Goal: Navigation & Orientation: Find specific page/section

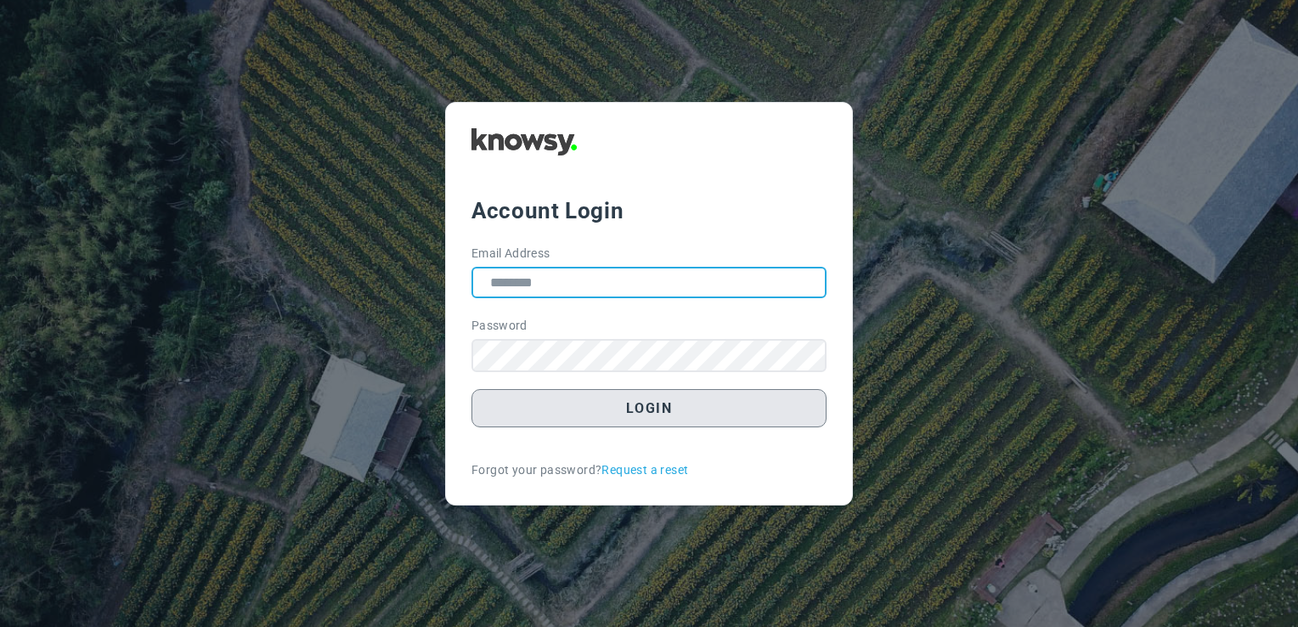
type input "**********"
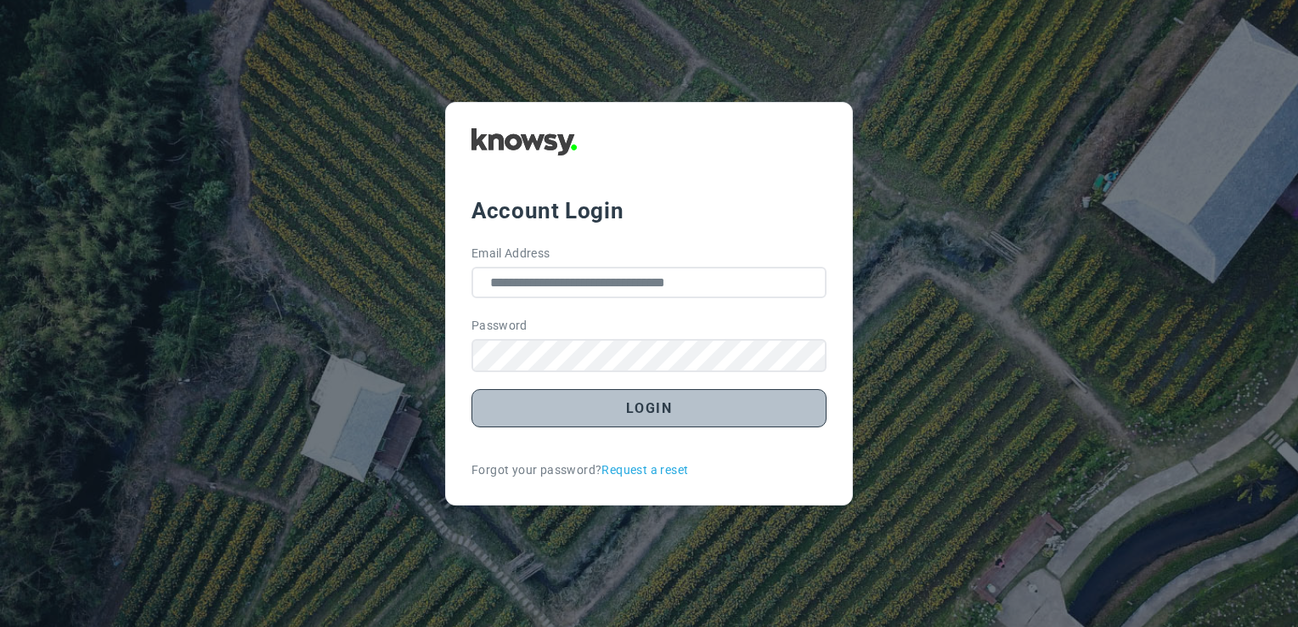
click at [645, 413] on button "Login" at bounding box center [649, 408] width 355 height 38
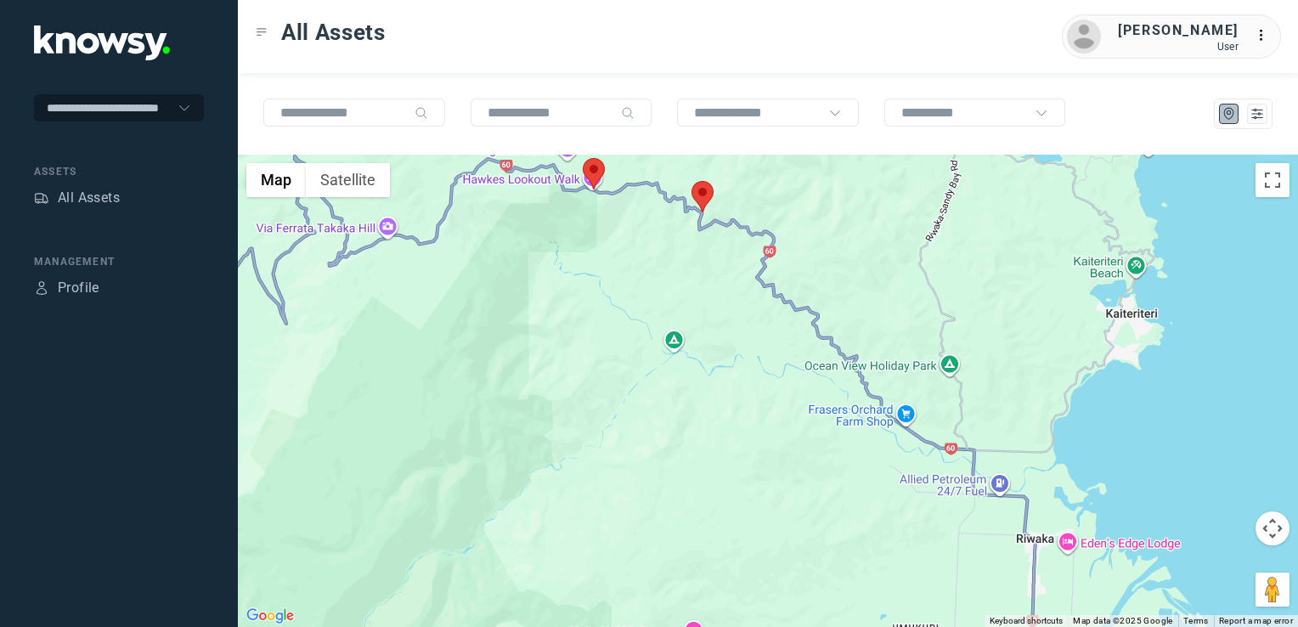
drag, startPoint x: 677, startPoint y: 283, endPoint x: 717, endPoint y: 403, distance: 126.3
click at [717, 410] on div at bounding box center [768, 391] width 1060 height 472
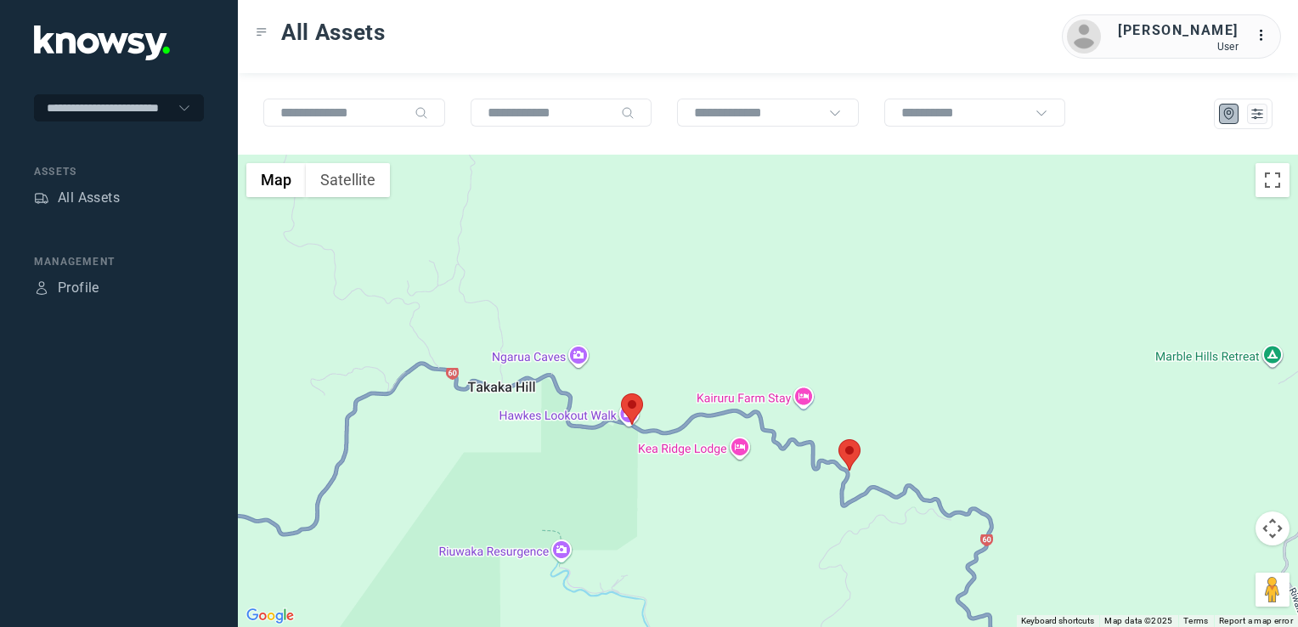
click at [626, 410] on img at bounding box center [632, 408] width 22 height 31
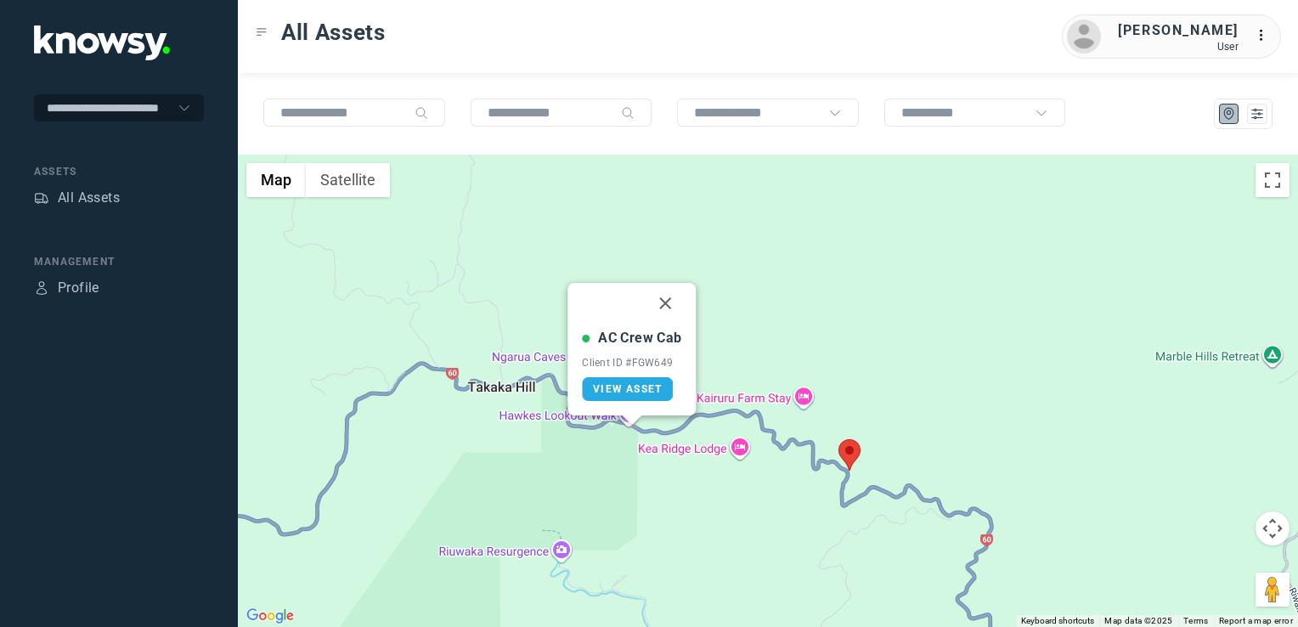
click at [847, 449] on img at bounding box center [850, 454] width 22 height 31
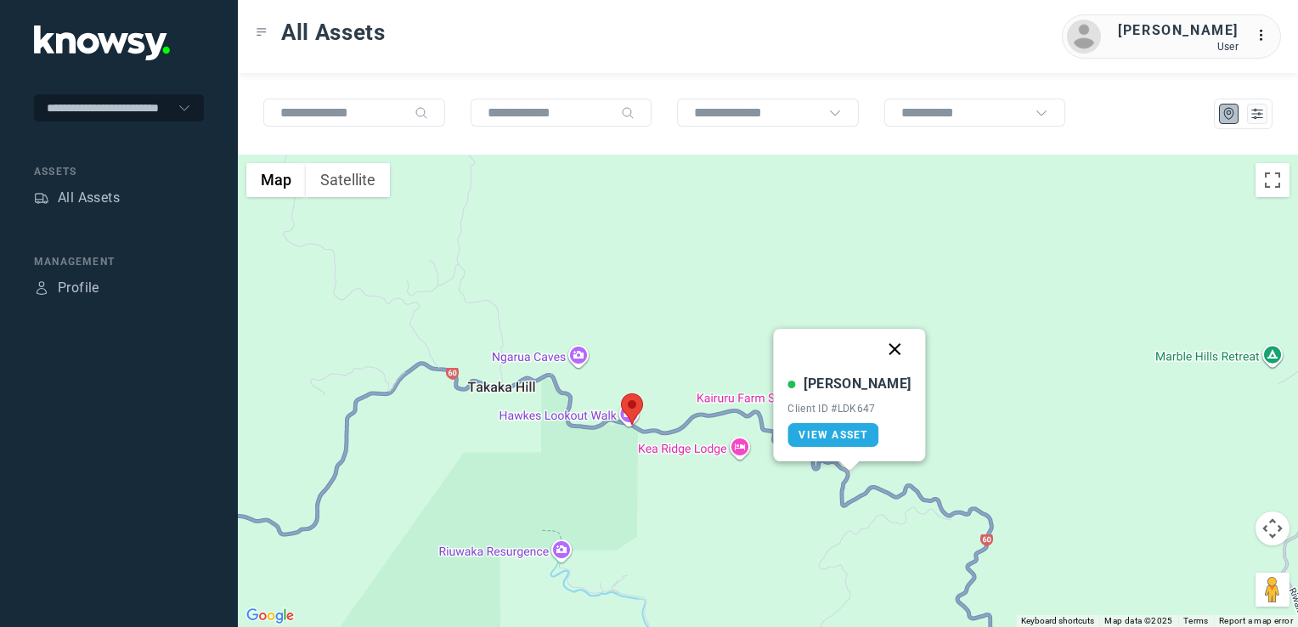
click at [879, 342] on button "Close" at bounding box center [895, 349] width 41 height 41
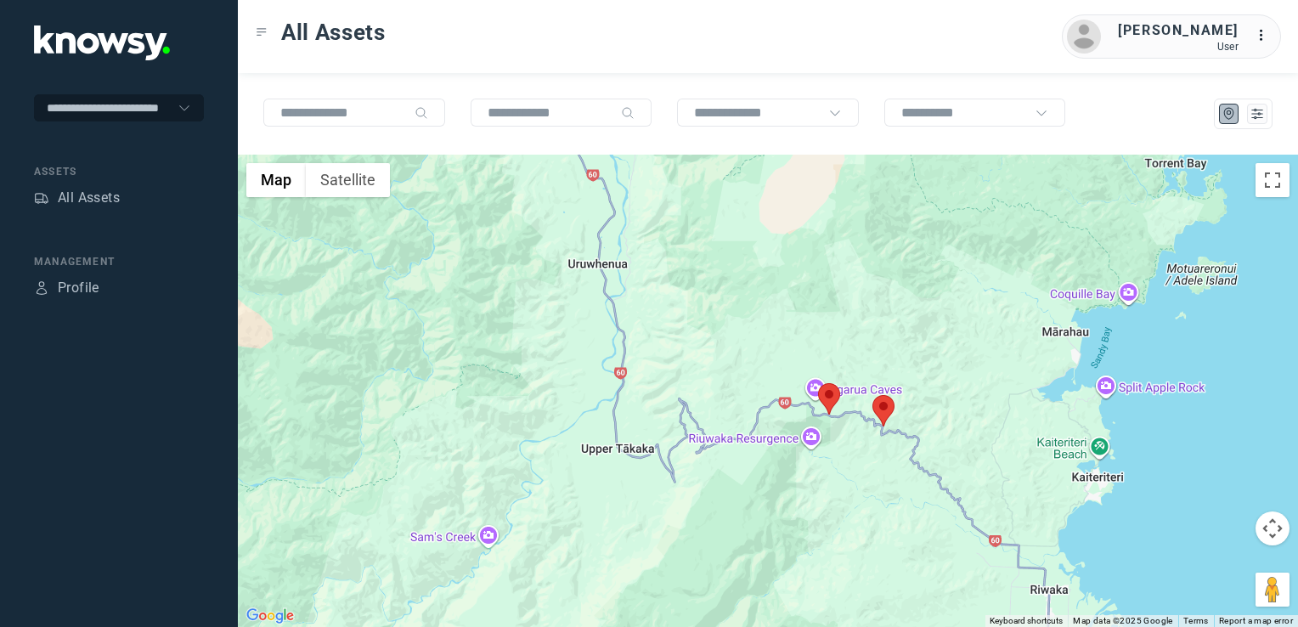
drag, startPoint x: 836, startPoint y: 523, endPoint x: 749, endPoint y: 454, distance: 111.3
click at [754, 455] on div "To navigate, press the arrow keys." at bounding box center [768, 391] width 1060 height 472
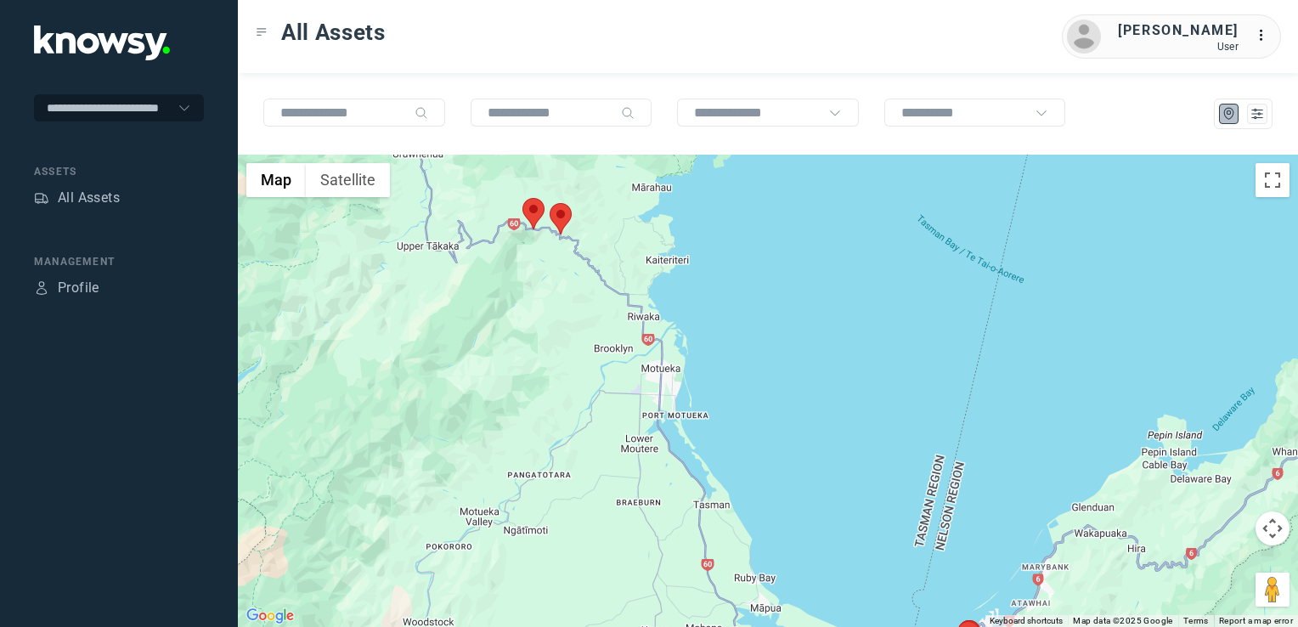
click at [630, 388] on div at bounding box center [768, 391] width 1060 height 472
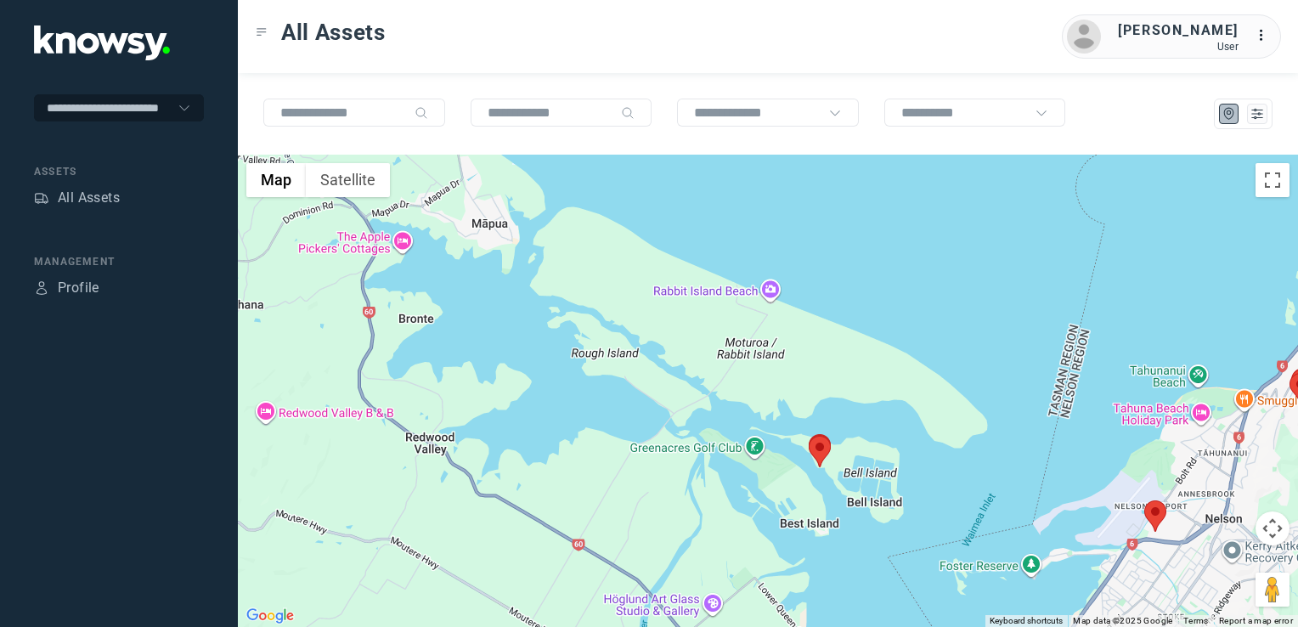
click at [629, 424] on div at bounding box center [768, 391] width 1060 height 472
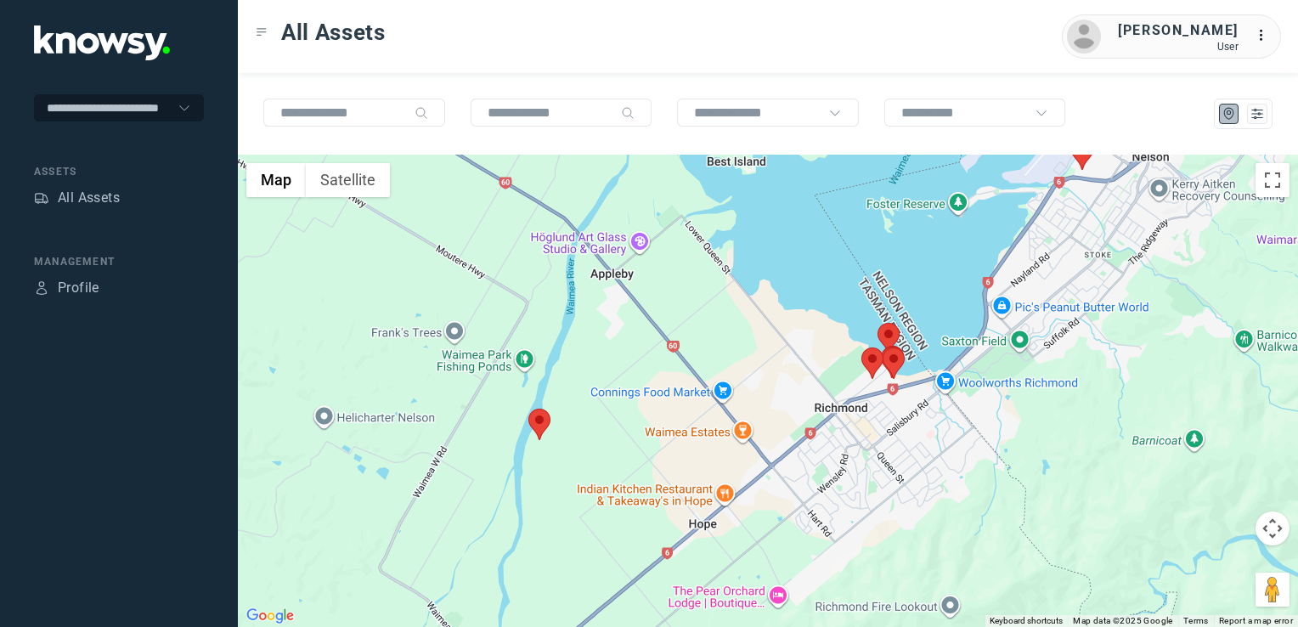
click at [544, 438] on div at bounding box center [768, 391] width 1060 height 472
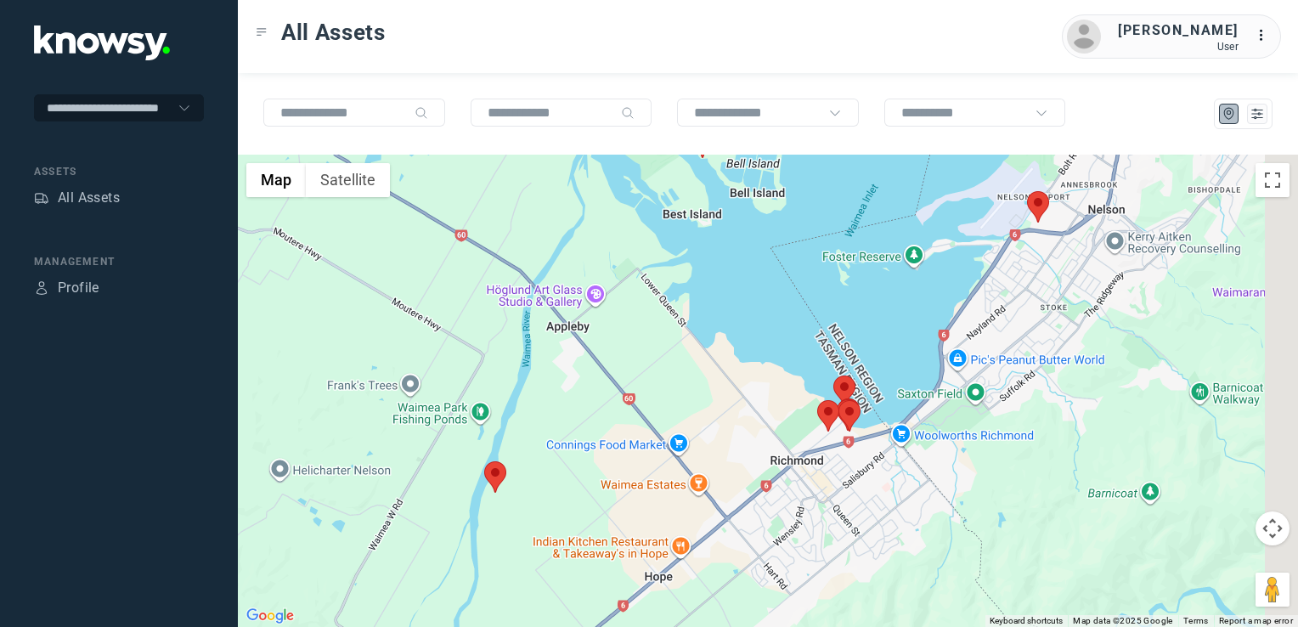
drag, startPoint x: 973, startPoint y: 410, endPoint x: 696, endPoint y: 608, distance: 341.0
click at [696, 608] on div at bounding box center [768, 391] width 1060 height 472
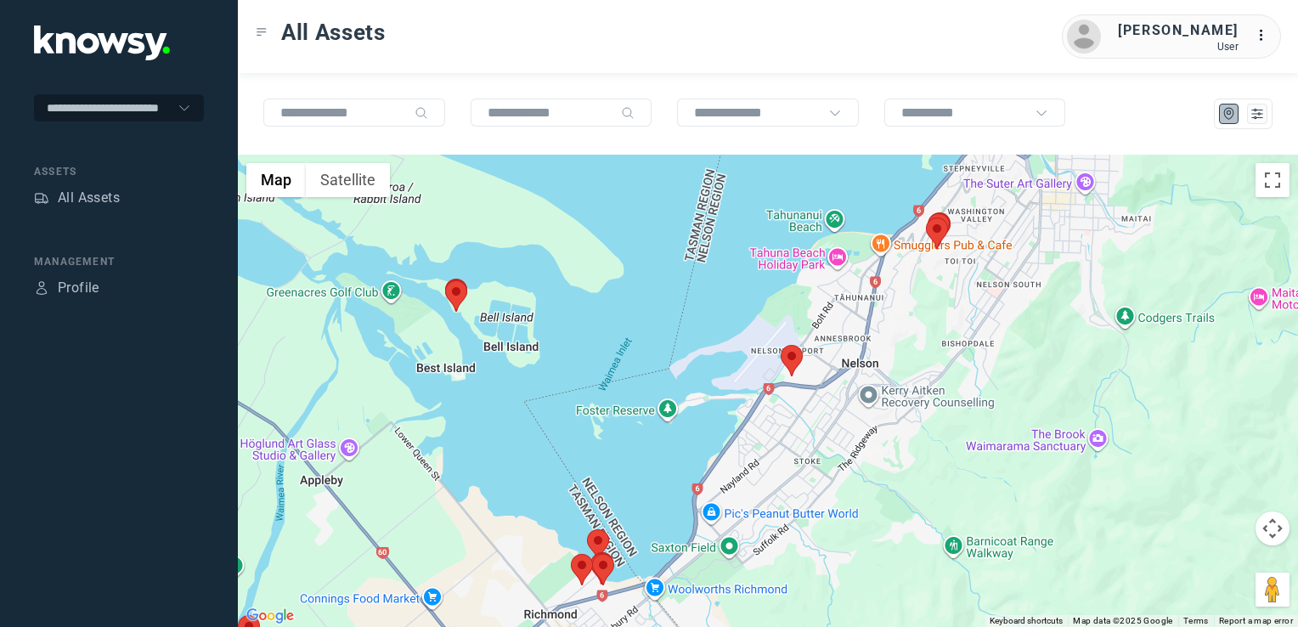
click at [795, 365] on img at bounding box center [792, 360] width 22 height 31
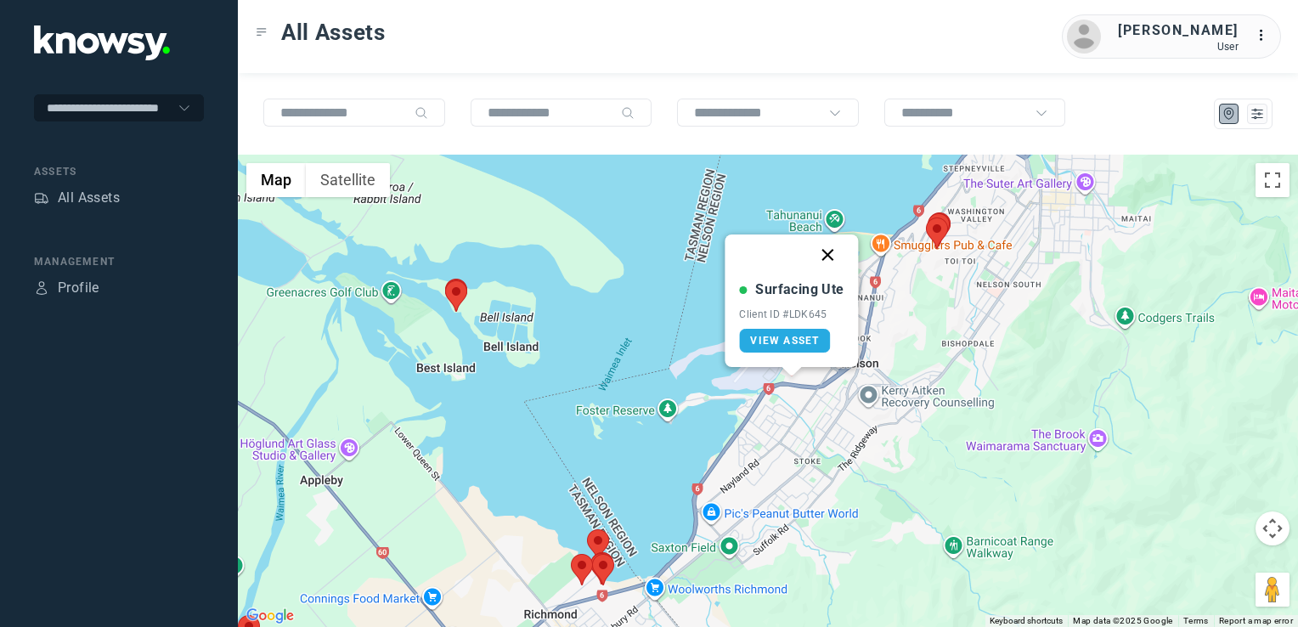
click at [828, 259] on button "Close" at bounding box center [828, 255] width 41 height 41
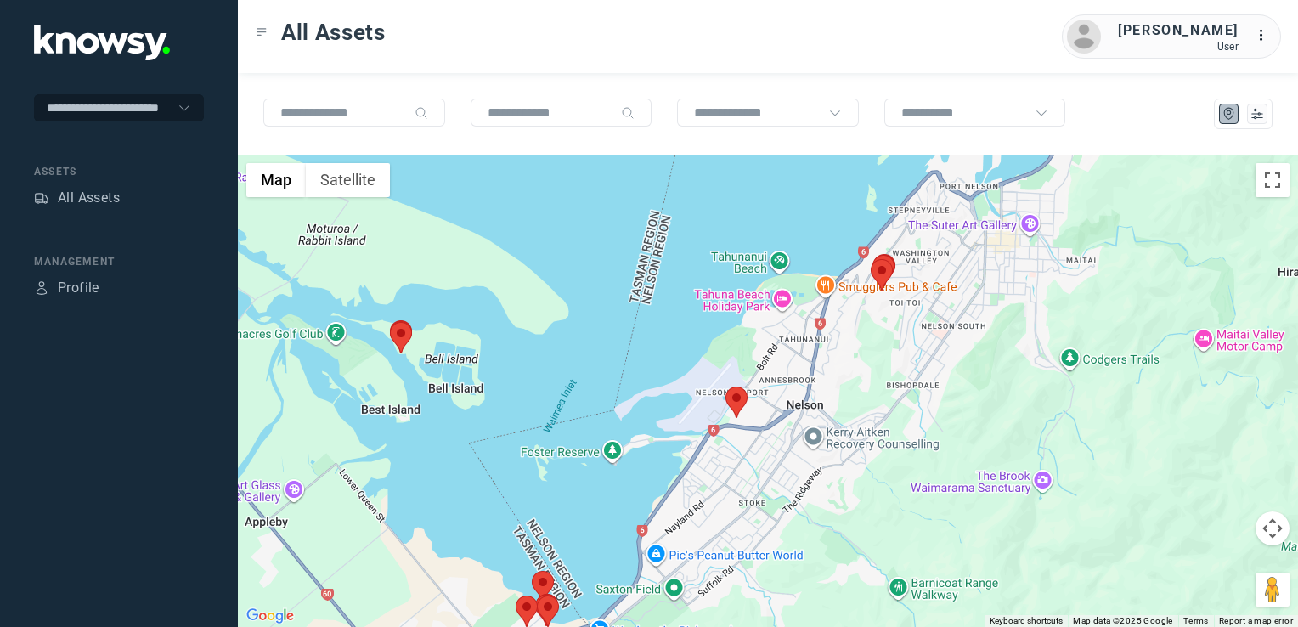
drag, startPoint x: 893, startPoint y: 316, endPoint x: 823, endPoint y: 370, distance: 87.9
click at [823, 370] on div "To navigate, press the arrow keys." at bounding box center [768, 391] width 1060 height 472
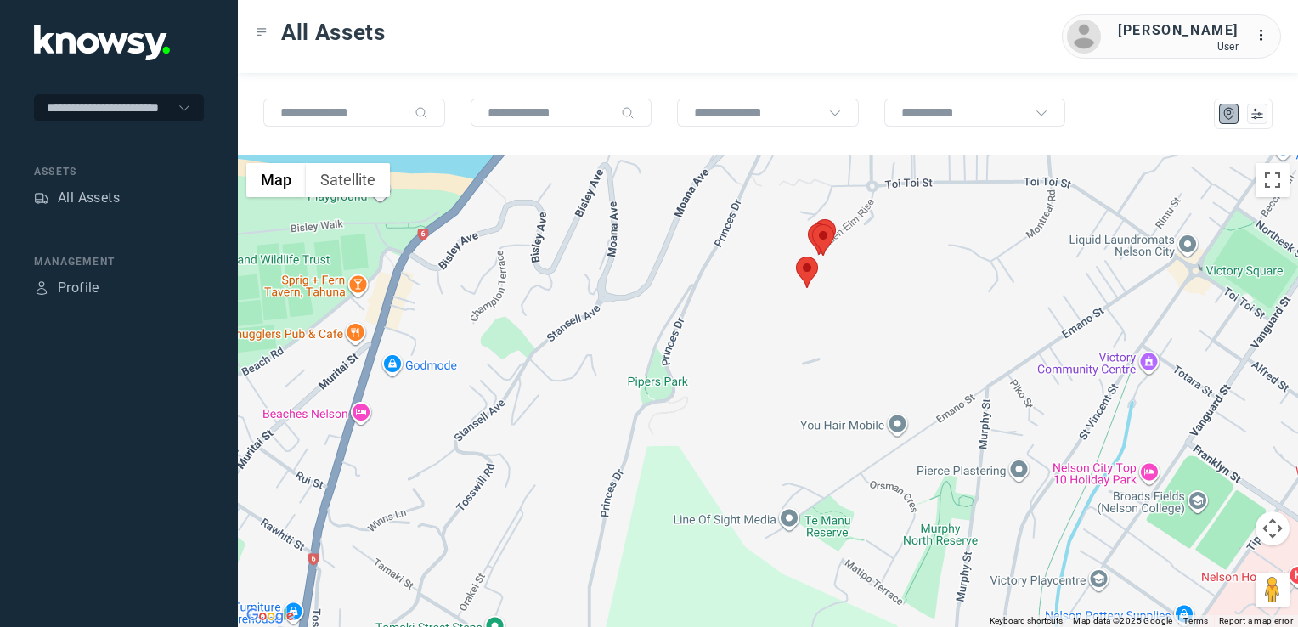
drag, startPoint x: 795, startPoint y: 307, endPoint x: 769, endPoint y: 379, distance: 76.9
click at [769, 379] on div at bounding box center [768, 391] width 1060 height 472
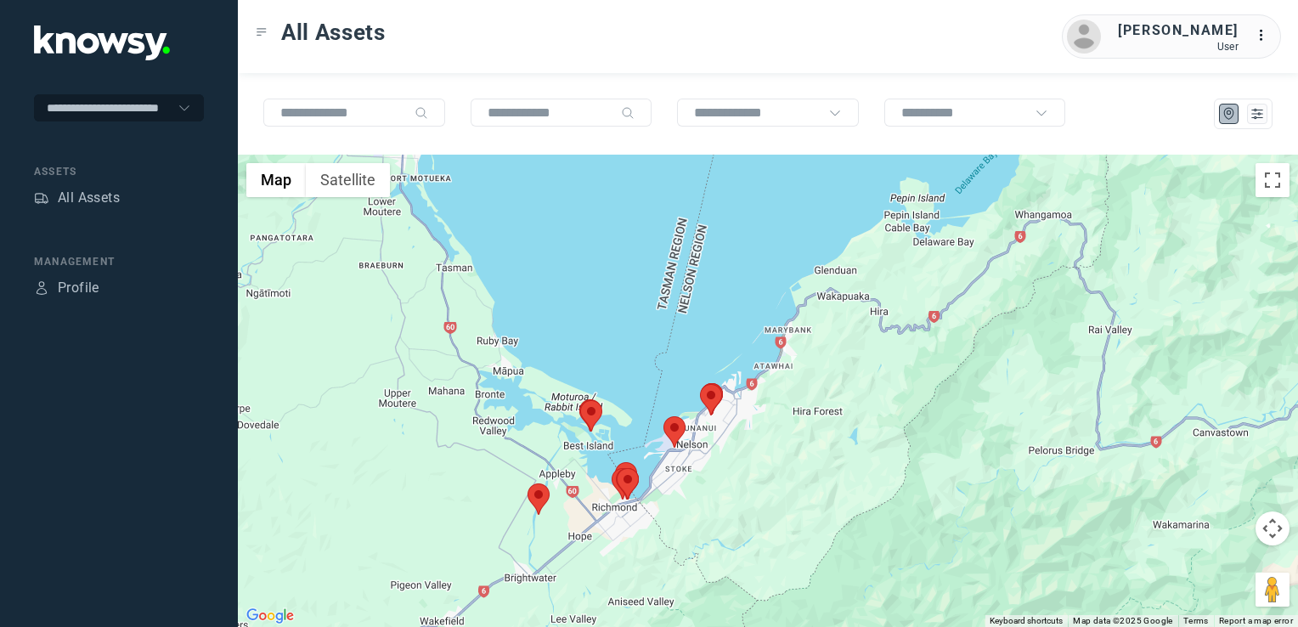
click at [783, 367] on div at bounding box center [768, 391] width 1060 height 472
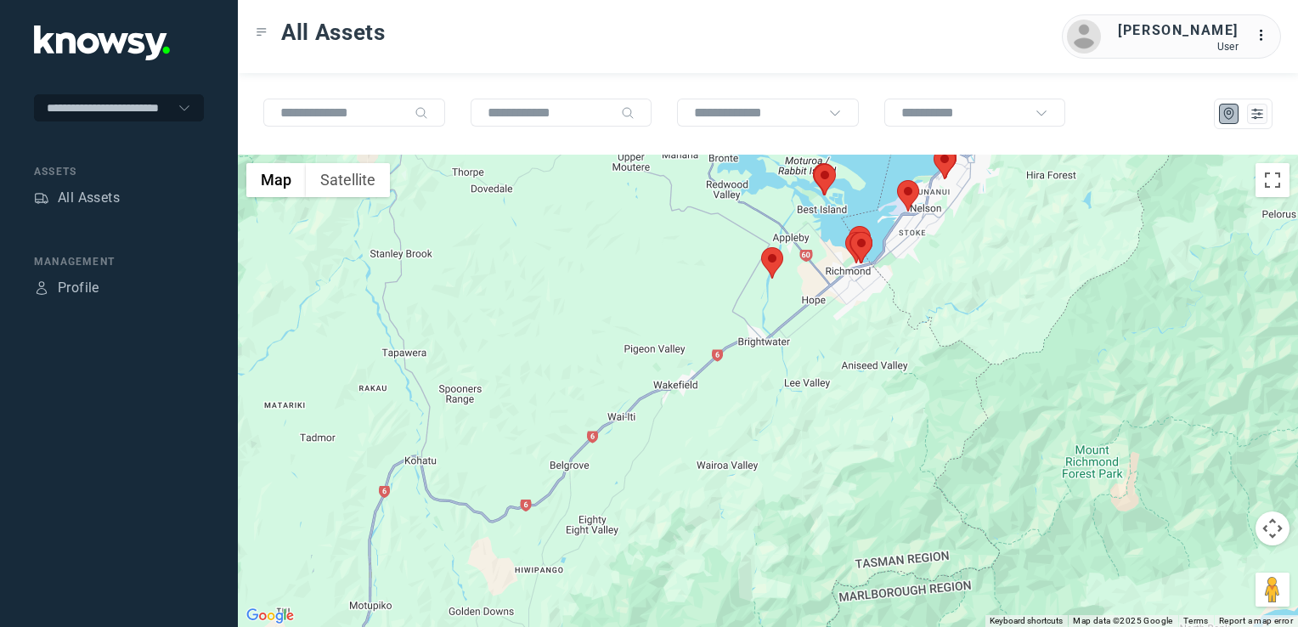
click at [755, 372] on div at bounding box center [768, 391] width 1060 height 472
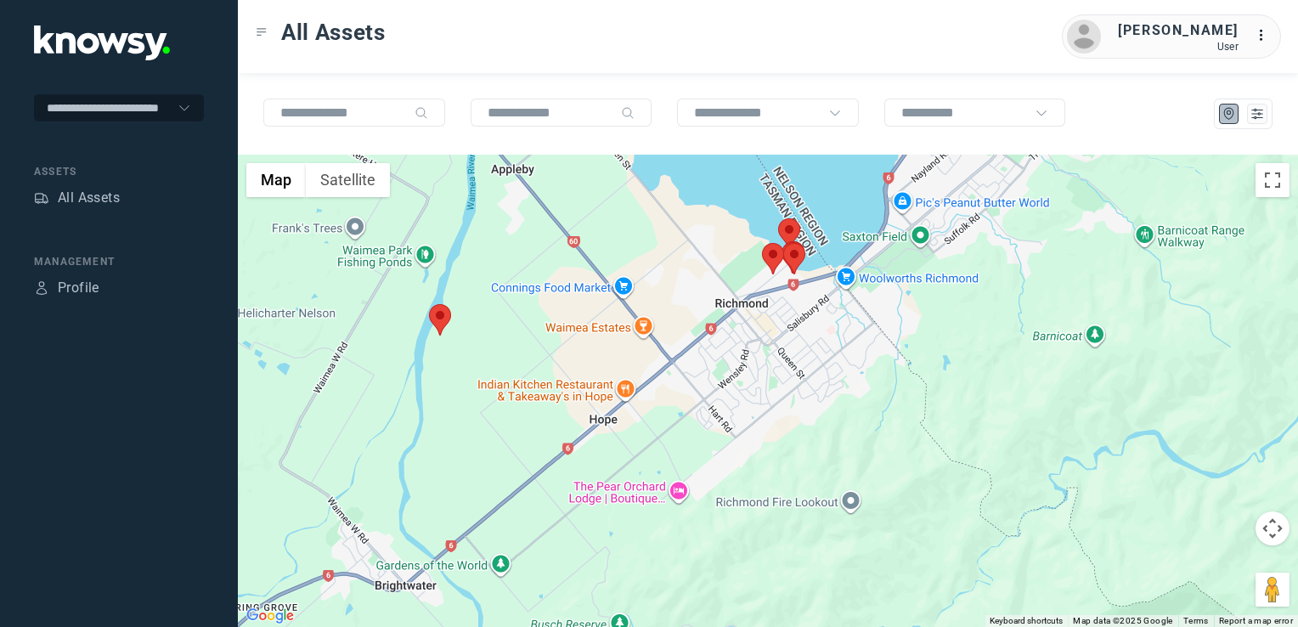
drag, startPoint x: 739, startPoint y: 284, endPoint x: 661, endPoint y: 395, distance: 136.0
click at [639, 414] on div at bounding box center [768, 391] width 1060 height 472
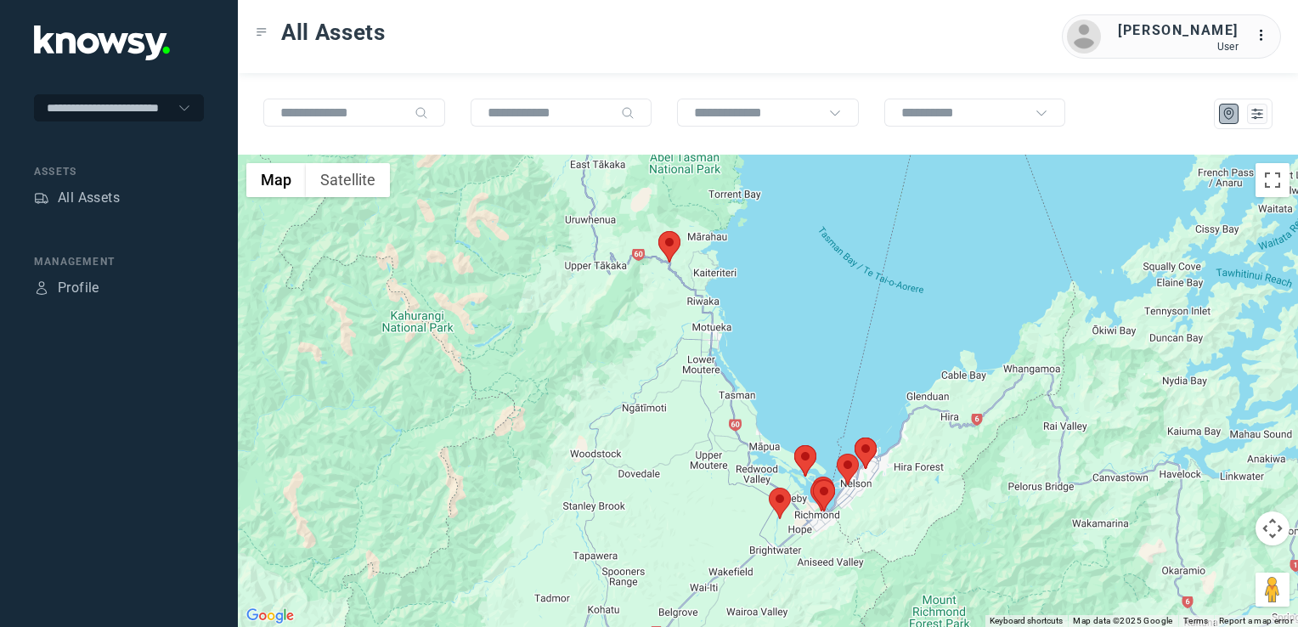
click at [665, 250] on img at bounding box center [670, 246] width 22 height 31
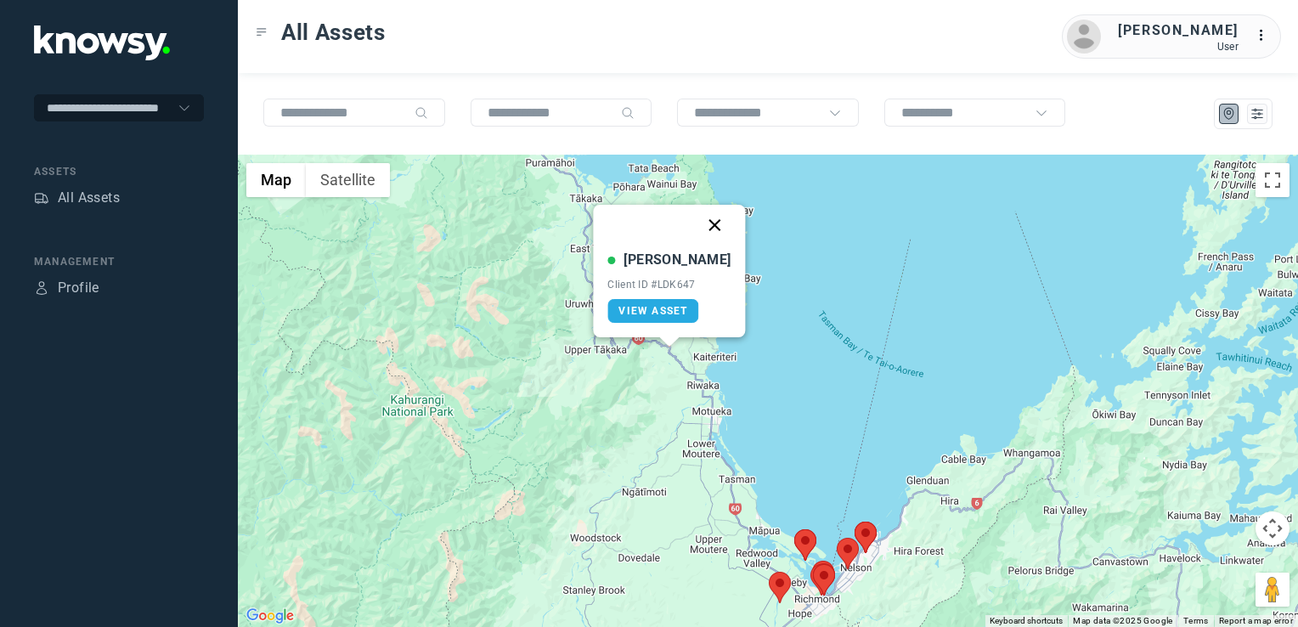
click at [695, 233] on button "Close" at bounding box center [715, 225] width 41 height 41
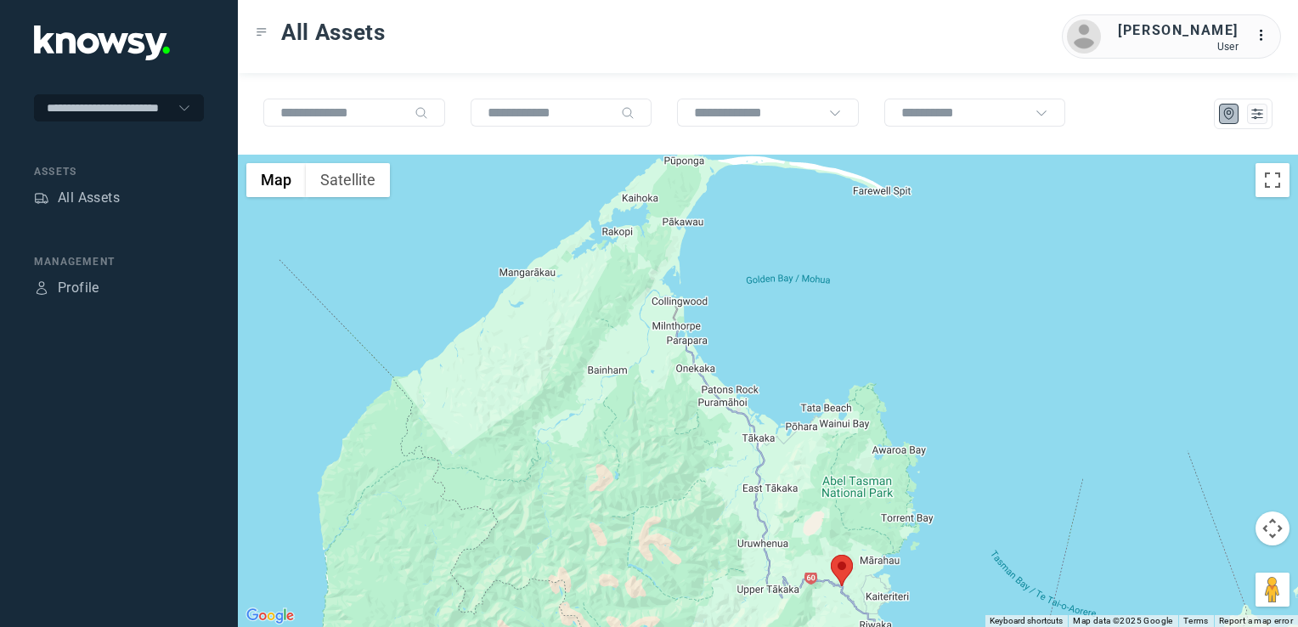
drag, startPoint x: 514, startPoint y: 301, endPoint x: 636, endPoint y: 246, distance: 133.1
click at [636, 249] on div at bounding box center [768, 391] width 1060 height 472
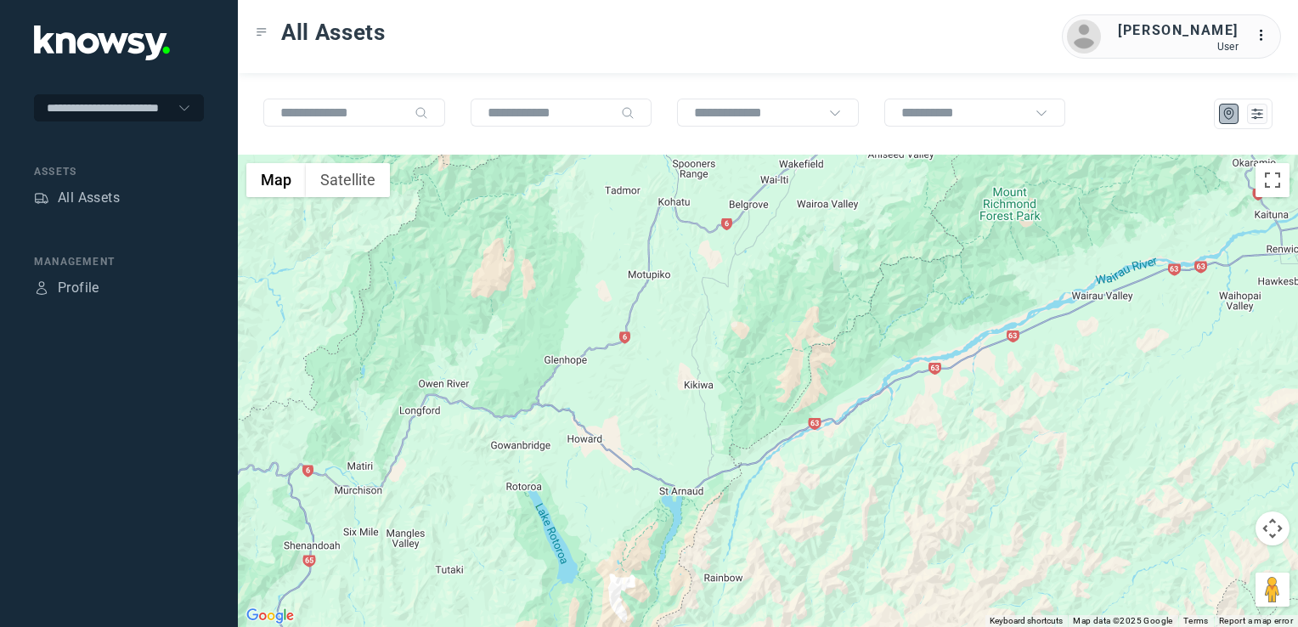
drag, startPoint x: 854, startPoint y: 485, endPoint x: 775, endPoint y: 593, distance: 133.8
click at [775, 593] on div at bounding box center [768, 391] width 1060 height 472
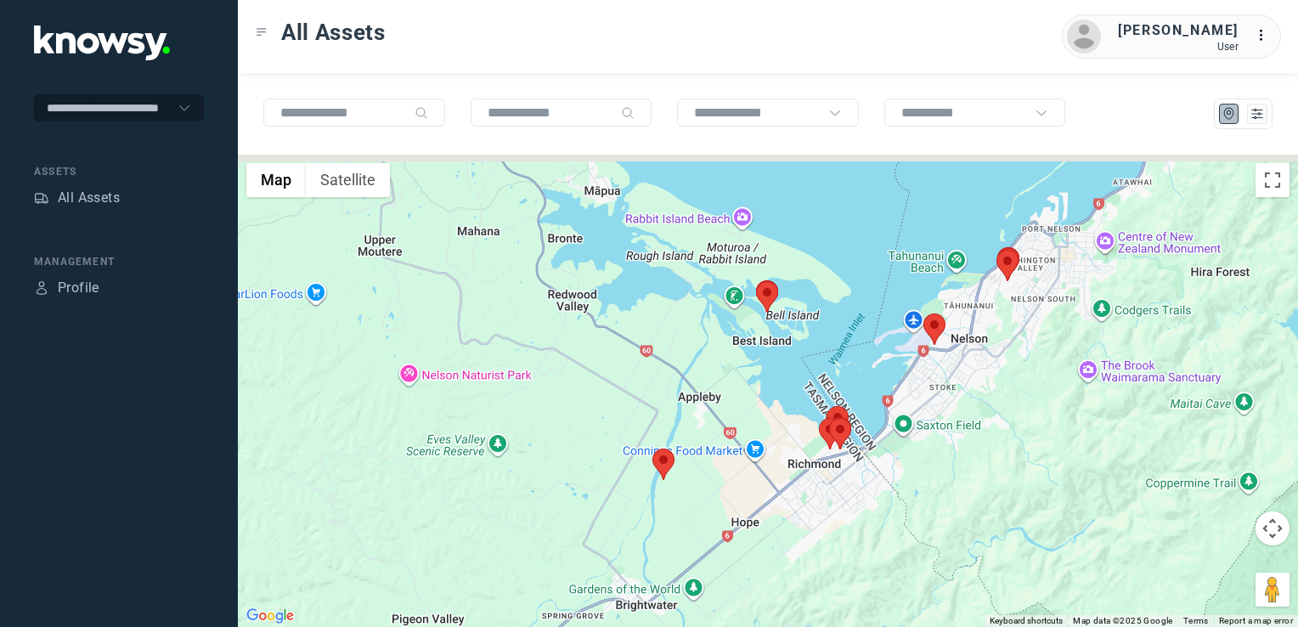
drag, startPoint x: 768, startPoint y: 243, endPoint x: 749, endPoint y: 395, distance: 153.2
click at [744, 396] on div at bounding box center [768, 391] width 1060 height 472
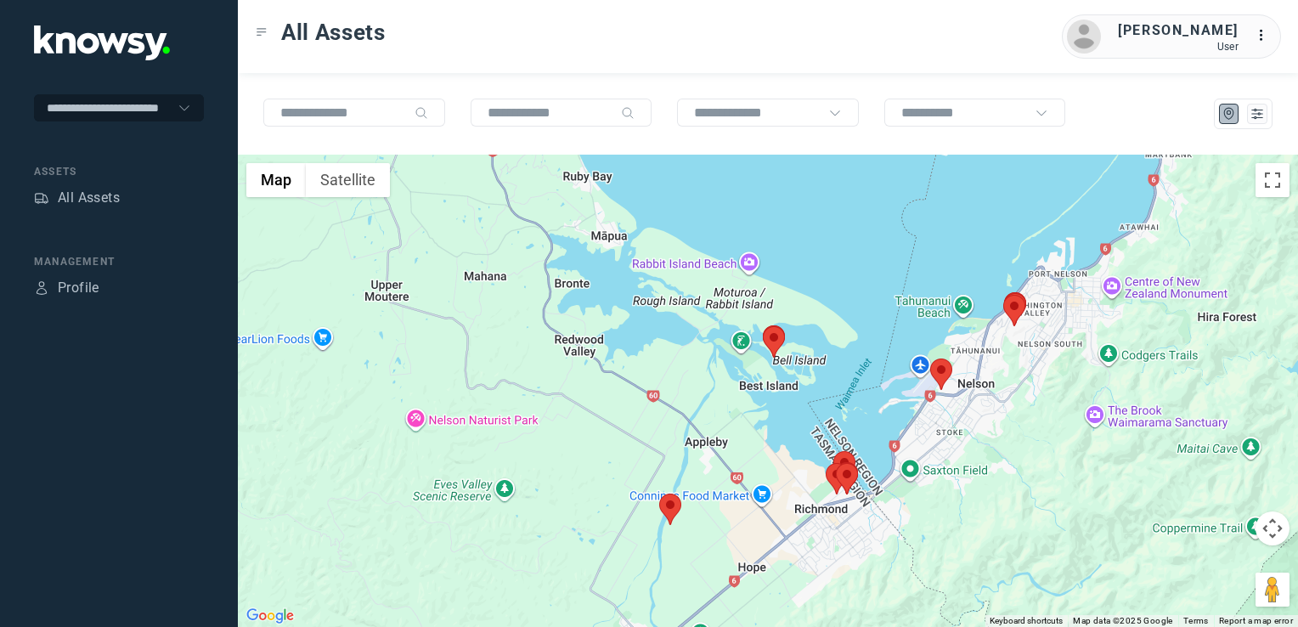
drag, startPoint x: 768, startPoint y: 335, endPoint x: 754, endPoint y: 297, distance: 40.9
click at [754, 297] on div at bounding box center [768, 391] width 1060 height 472
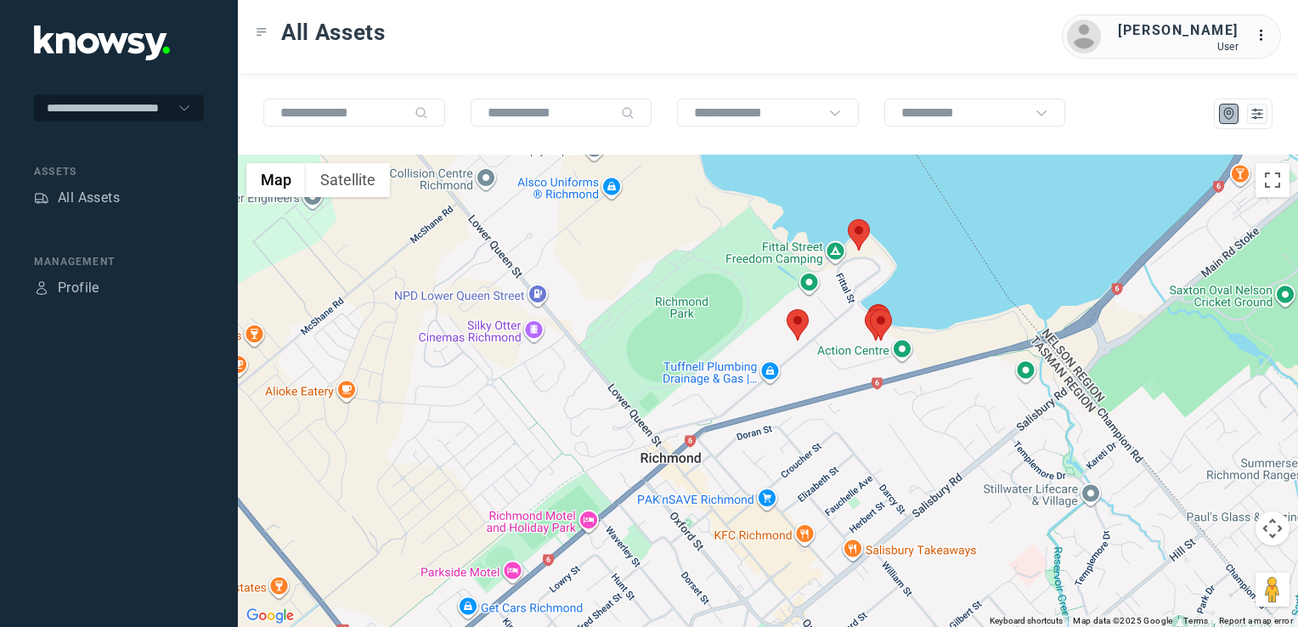
click at [801, 326] on img at bounding box center [798, 324] width 22 height 31
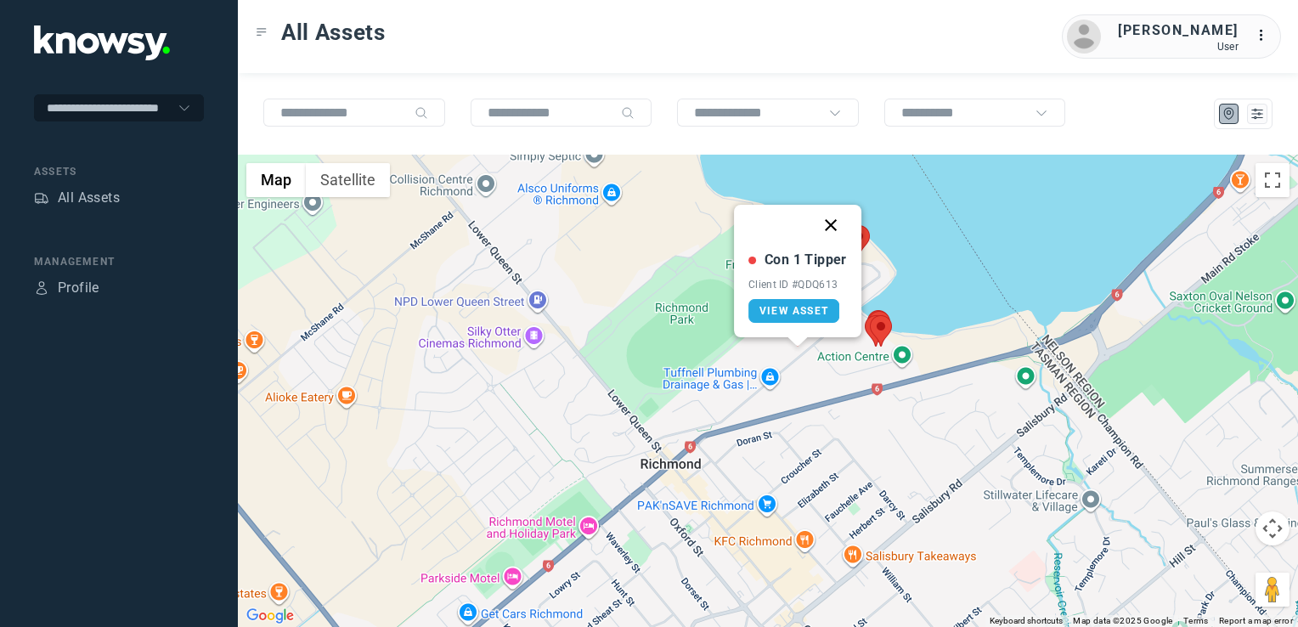
click at [828, 223] on button "Close" at bounding box center [831, 225] width 41 height 41
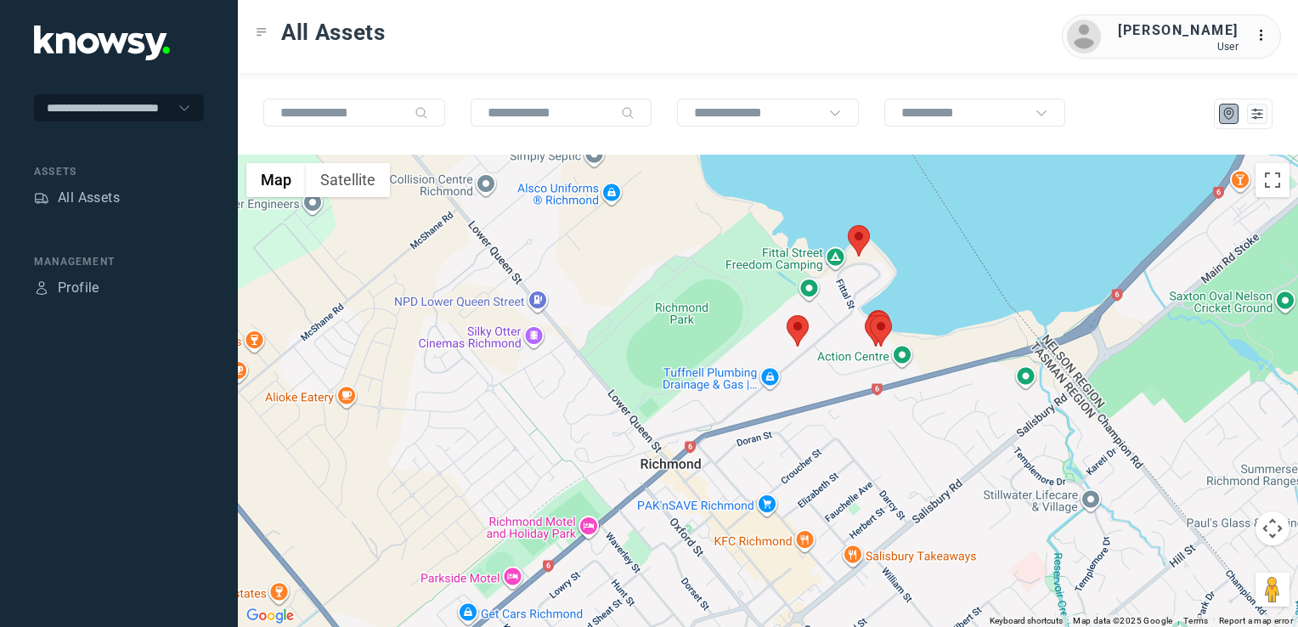
click at [854, 239] on img at bounding box center [859, 240] width 22 height 31
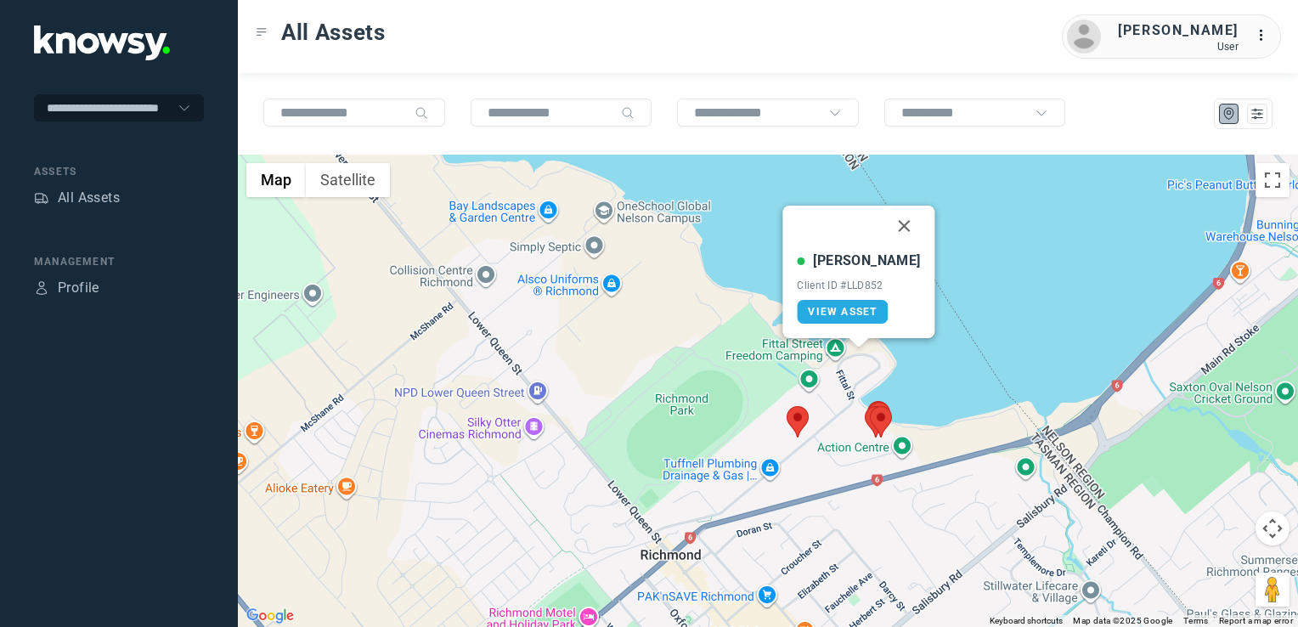
click at [885, 226] on button "Close" at bounding box center [905, 226] width 41 height 41
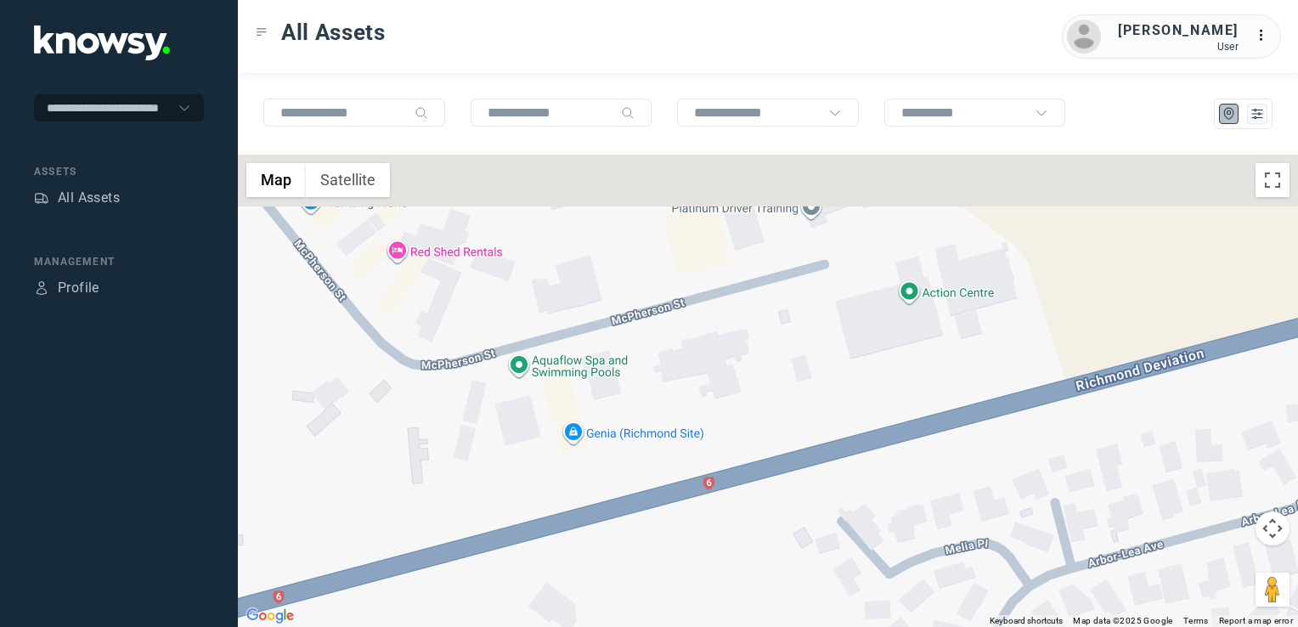
drag, startPoint x: 849, startPoint y: 302, endPoint x: 846, endPoint y: 393, distance: 90.1
click at [846, 393] on div "To navigate, press the arrow keys." at bounding box center [768, 391] width 1060 height 472
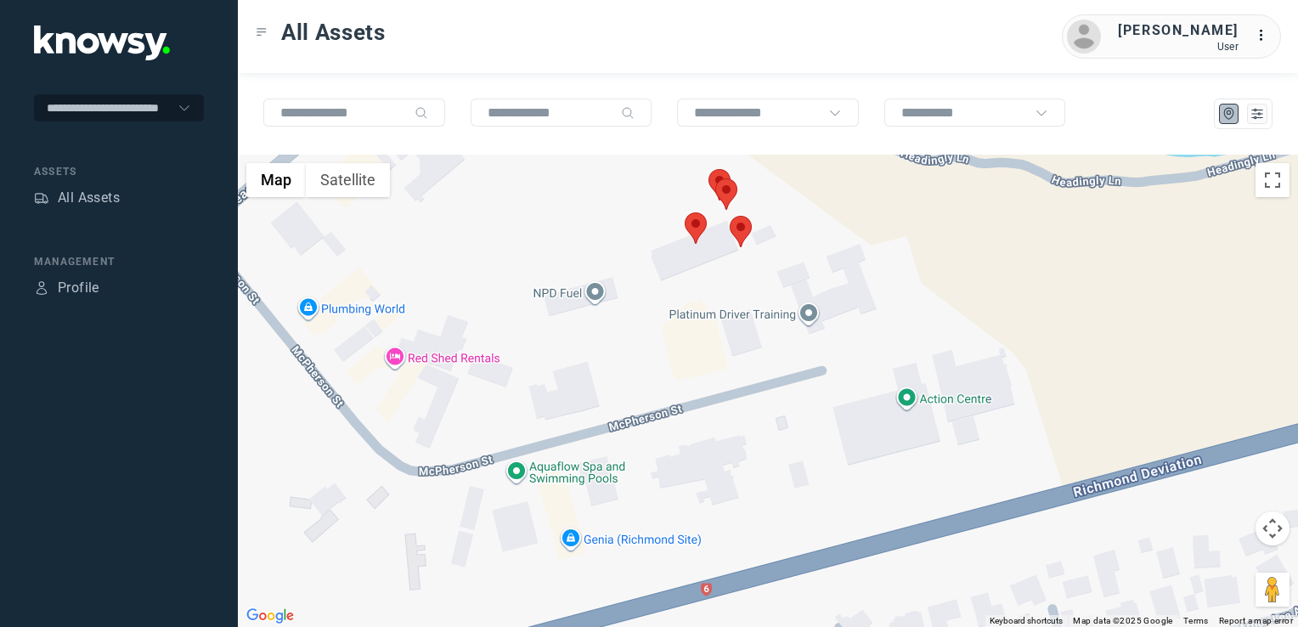
click at [731, 382] on div "To navigate, press the arrow keys." at bounding box center [768, 391] width 1060 height 472
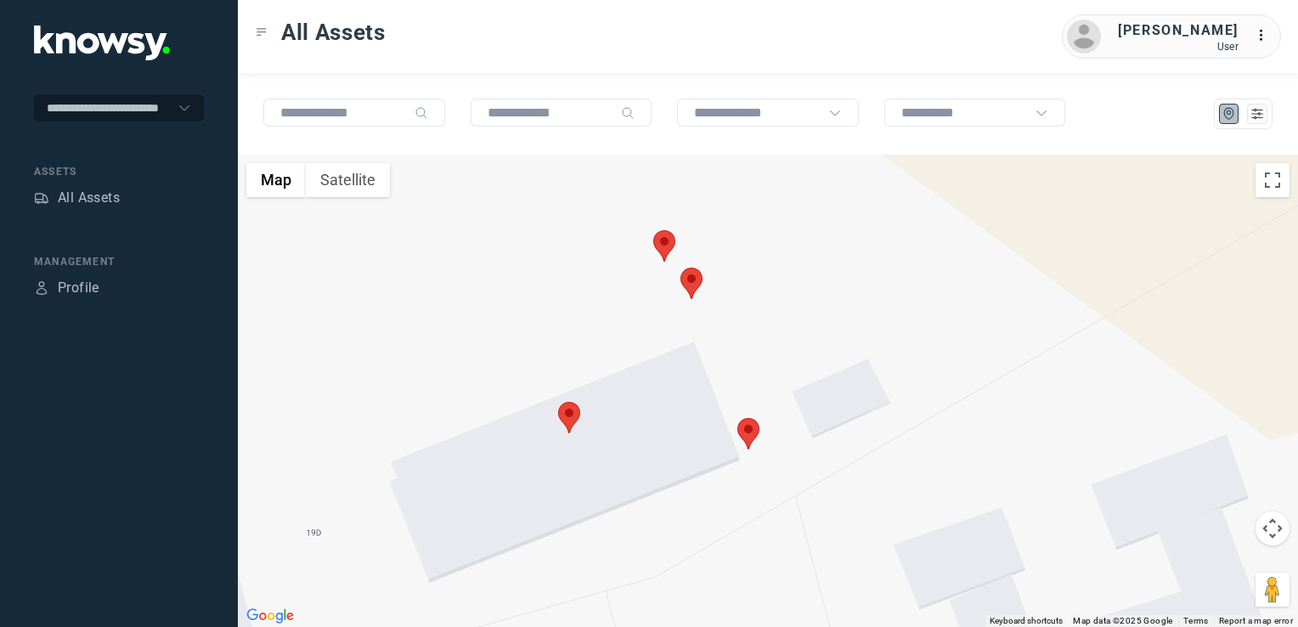
click at [752, 434] on img at bounding box center [749, 433] width 22 height 31
drag, startPoint x: 778, startPoint y: 326, endPoint x: 765, endPoint y: 336, distance: 17.0
click at [790, 326] on button "Close" at bounding box center [810, 328] width 41 height 41
click at [571, 419] on img at bounding box center [569, 417] width 22 height 31
click at [596, 313] on button "Close" at bounding box center [615, 311] width 41 height 41
